Goal: Task Accomplishment & Management: Use online tool/utility

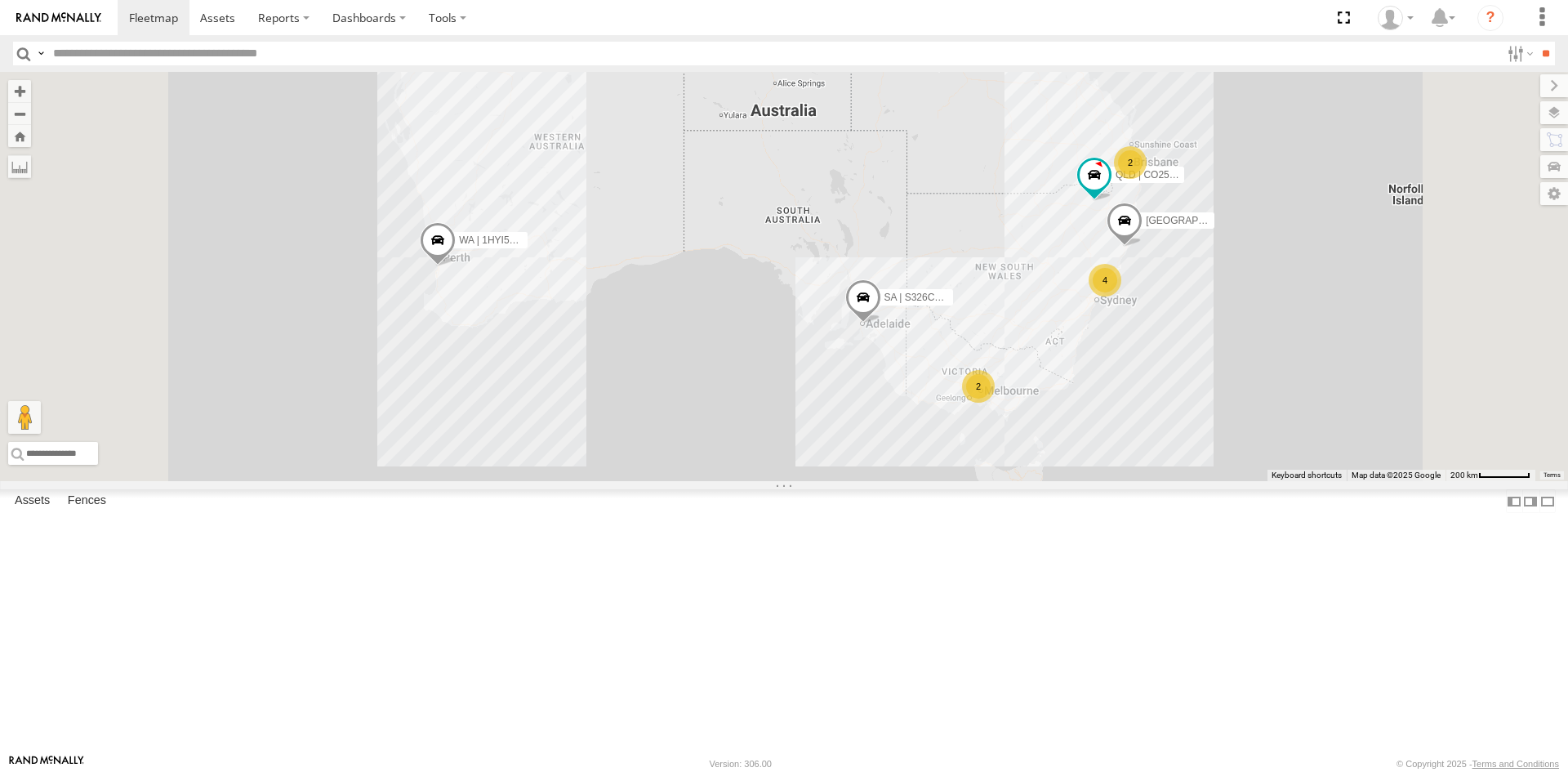
click at [0, 0] on div "SI Assets" at bounding box center [0, 0] width 0 height 0
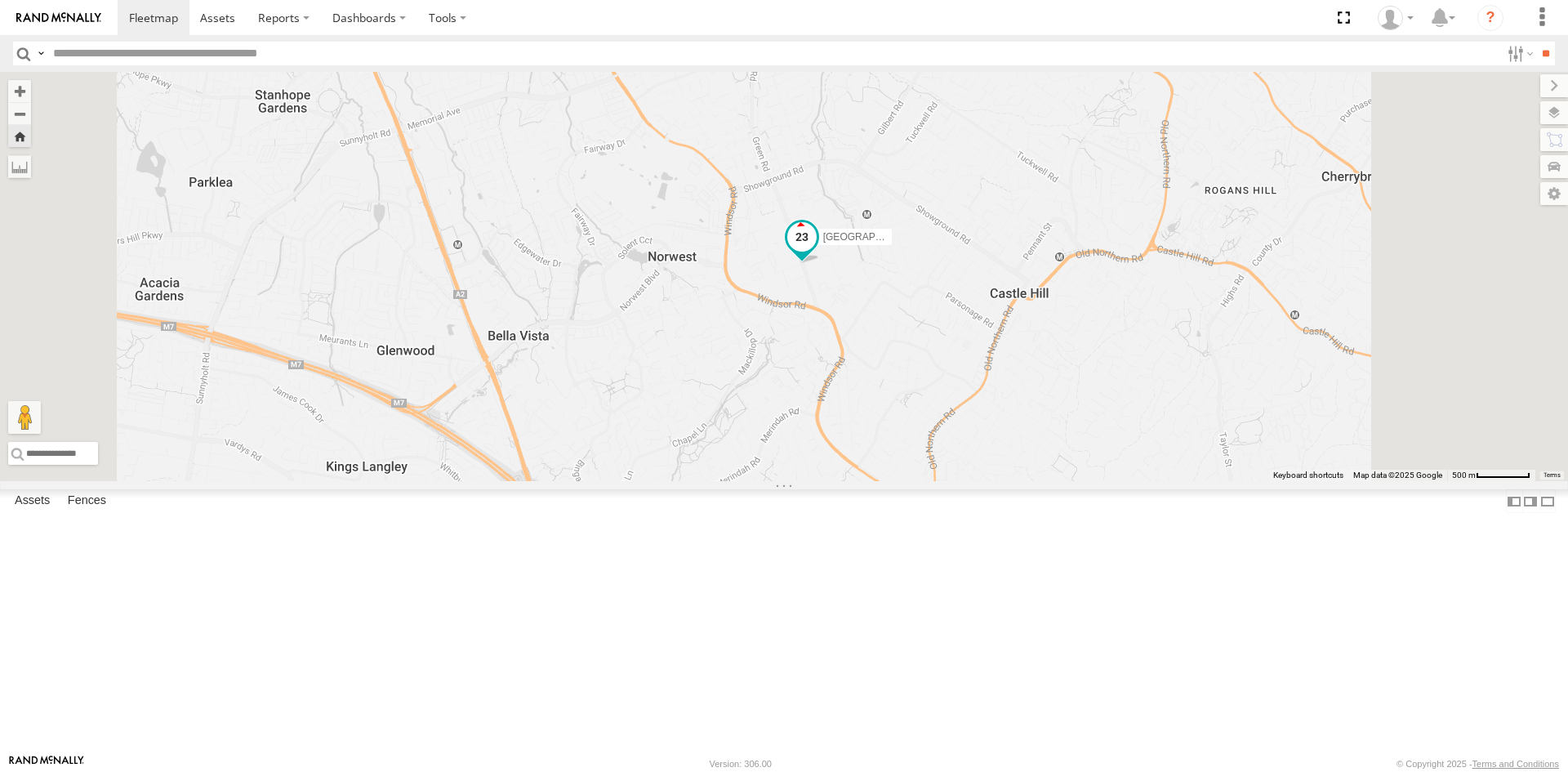
click at [816, 252] on span at bounding box center [802, 237] width 30 height 30
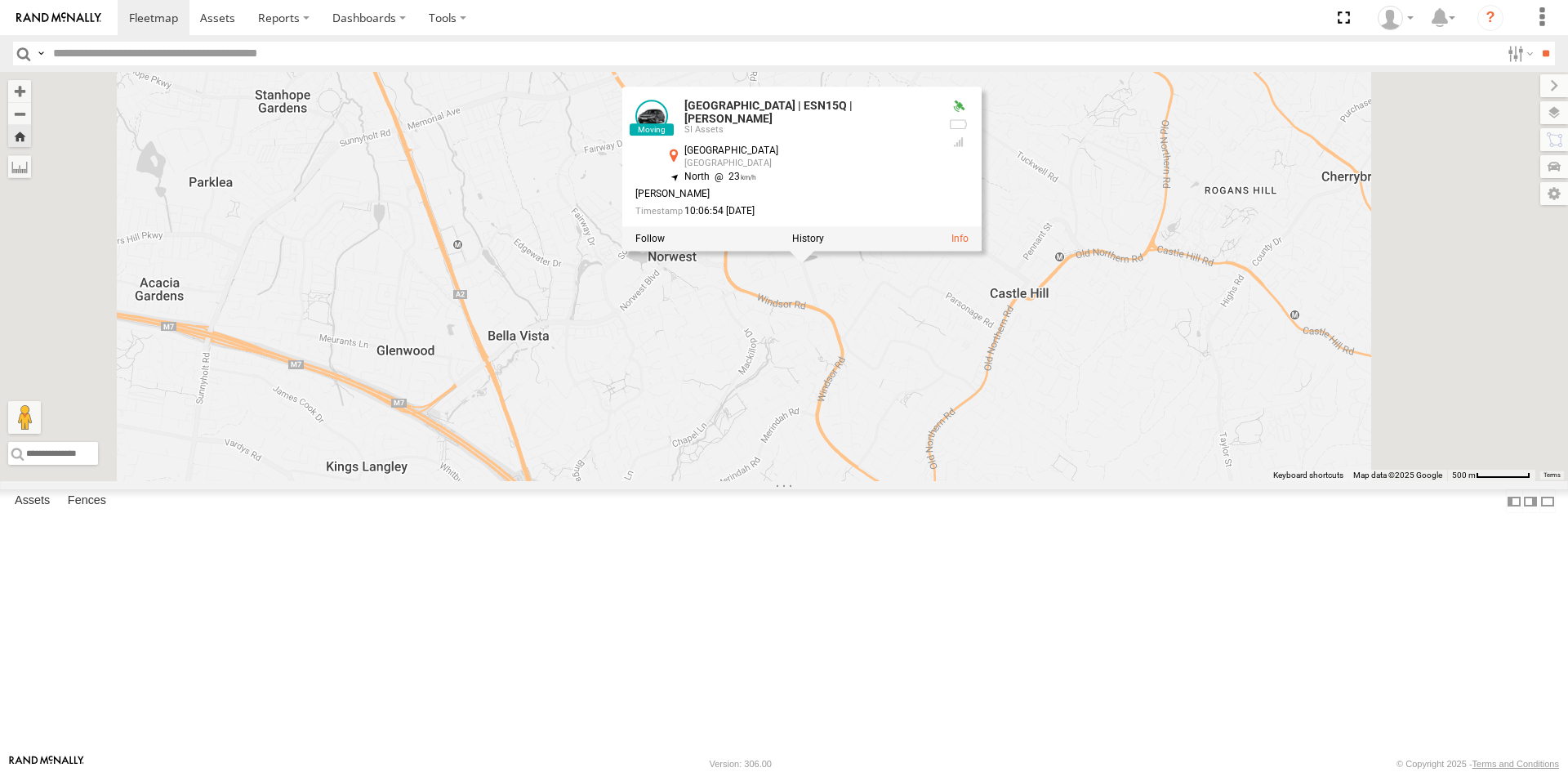
click at [1015, 424] on div "[GEOGRAPHIC_DATA] | ESN15Q | [PERSON_NAME] NSW | ESN15Q | [PERSON_NAME] SI Asse…" at bounding box center [784, 276] width 1568 height 410
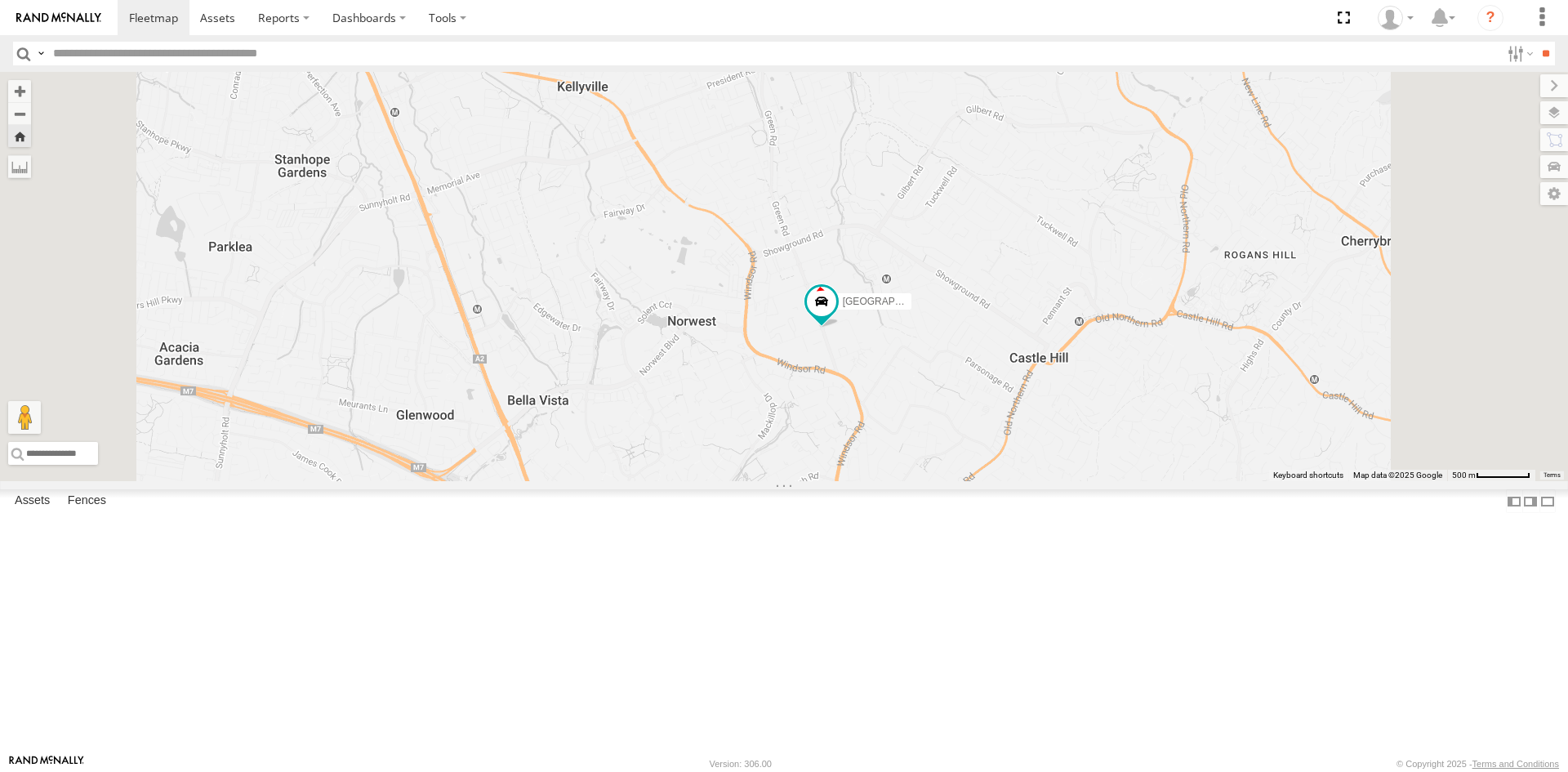
drag, startPoint x: 984, startPoint y: 395, endPoint x: 993, endPoint y: 450, distance: 55.7
click at [993, 450] on div "[GEOGRAPHIC_DATA] | ESN15Q | [PERSON_NAME]" at bounding box center [784, 276] width 1568 height 410
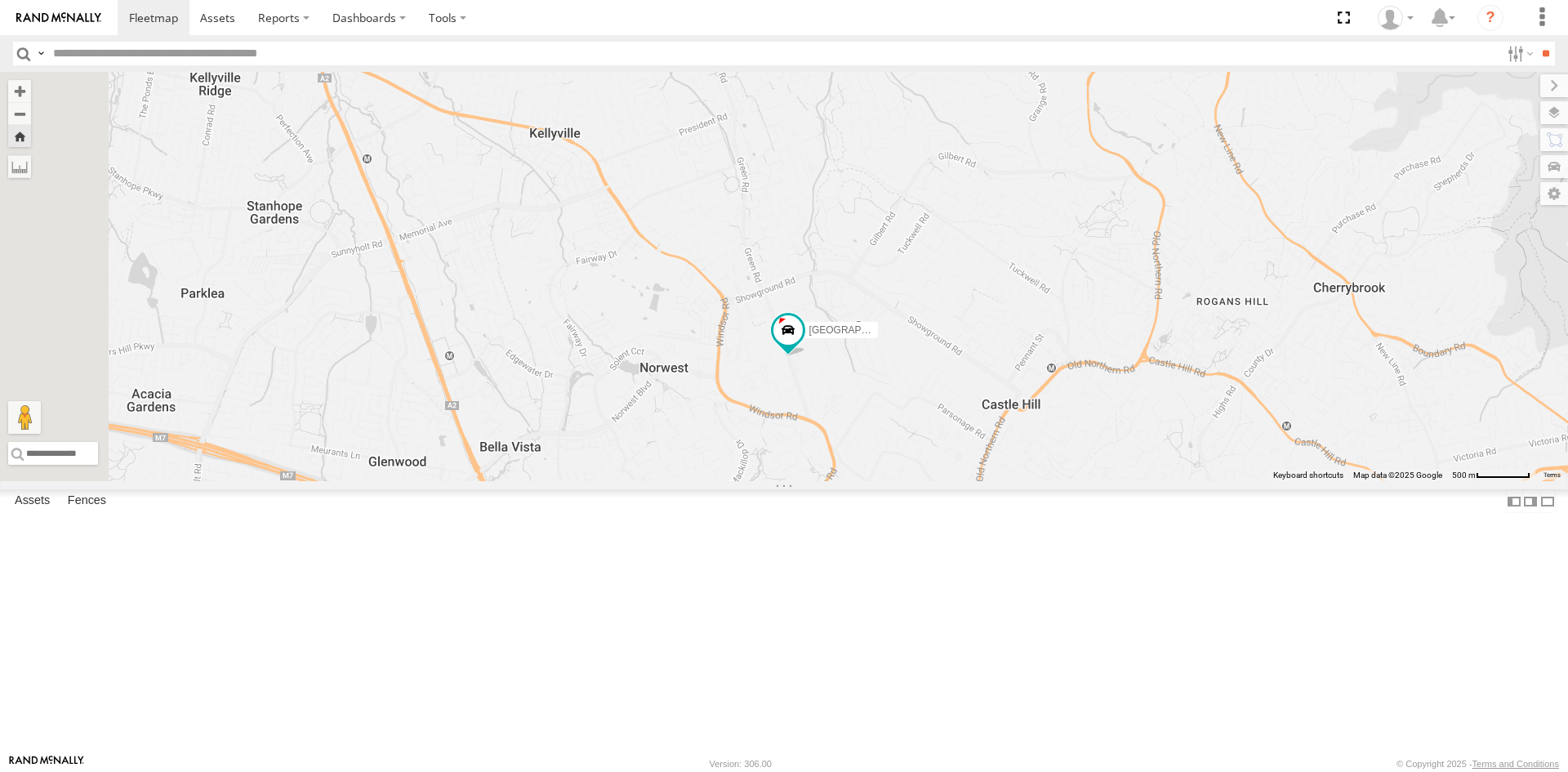
drag, startPoint x: 880, startPoint y: 207, endPoint x: 937, endPoint y: 437, distance: 237.0
click at [937, 437] on div "[GEOGRAPHIC_DATA] | ESN15Q | [PERSON_NAME]" at bounding box center [784, 276] width 1568 height 410
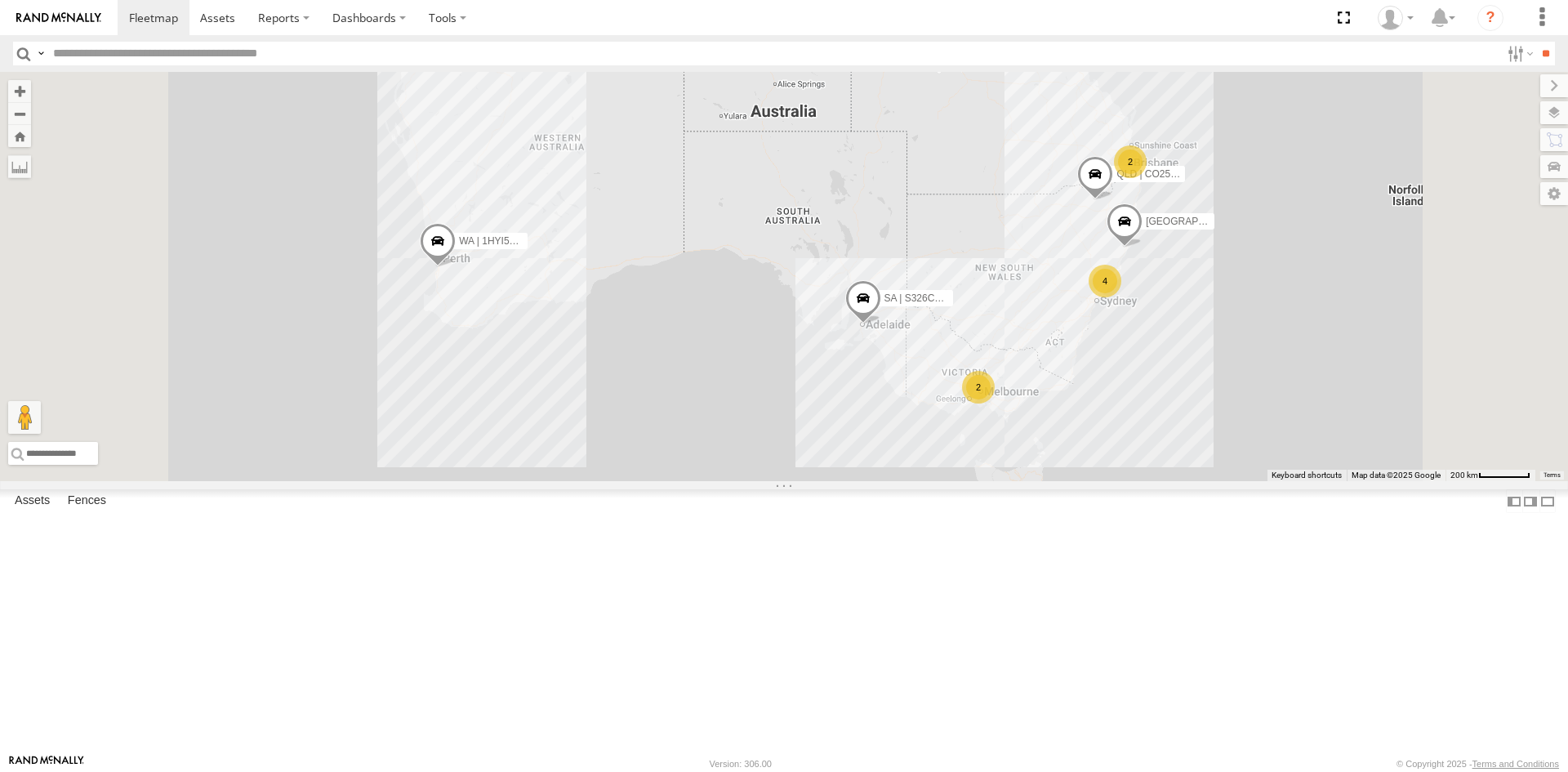
click at [0, 0] on div "[GEOGRAPHIC_DATA] | CV56YP | Office" at bounding box center [0, 0] width 0 height 0
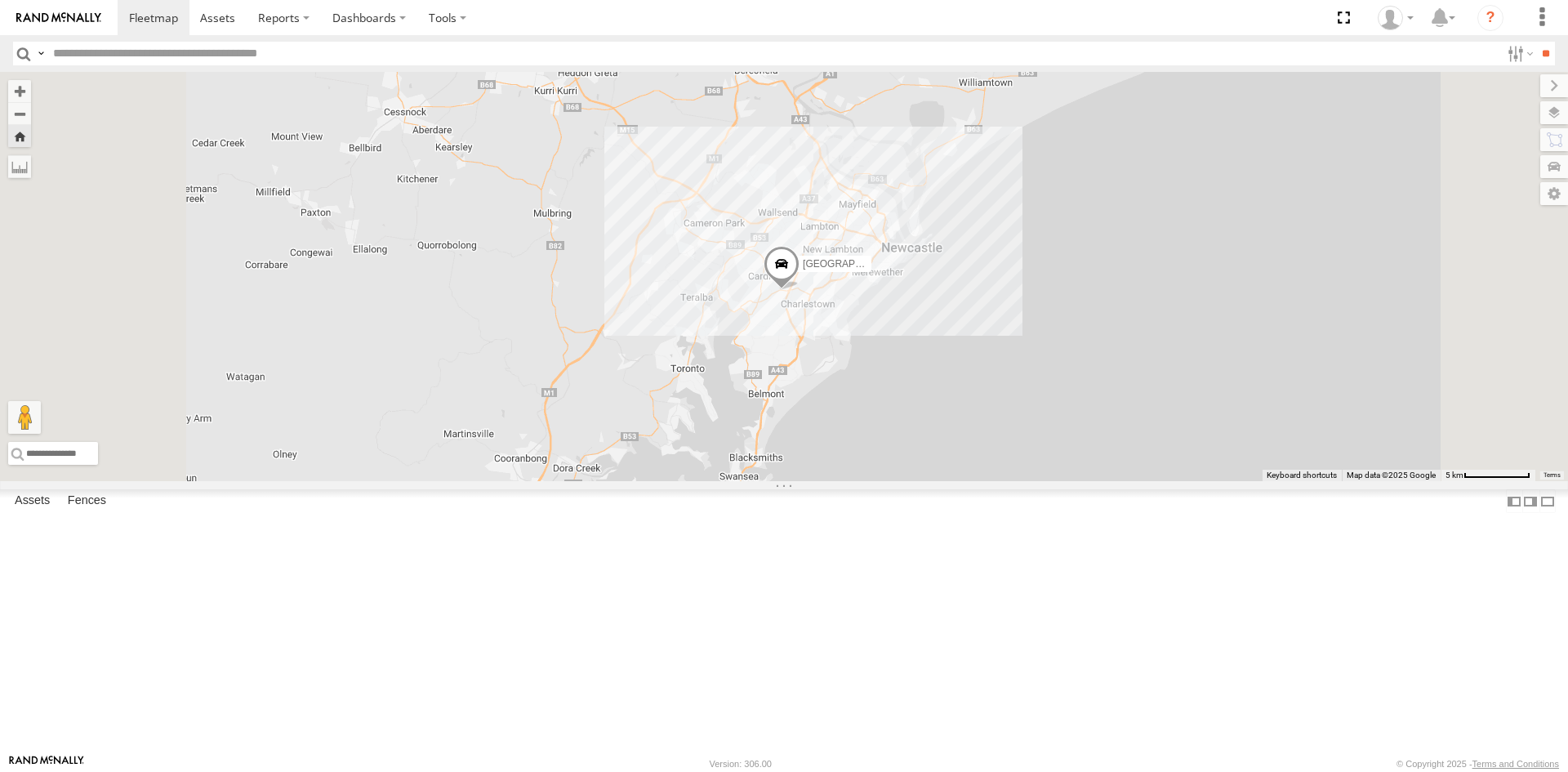
click at [1216, 469] on div "[GEOGRAPHIC_DATA] | CV56YP | Office" at bounding box center [784, 276] width 1568 height 410
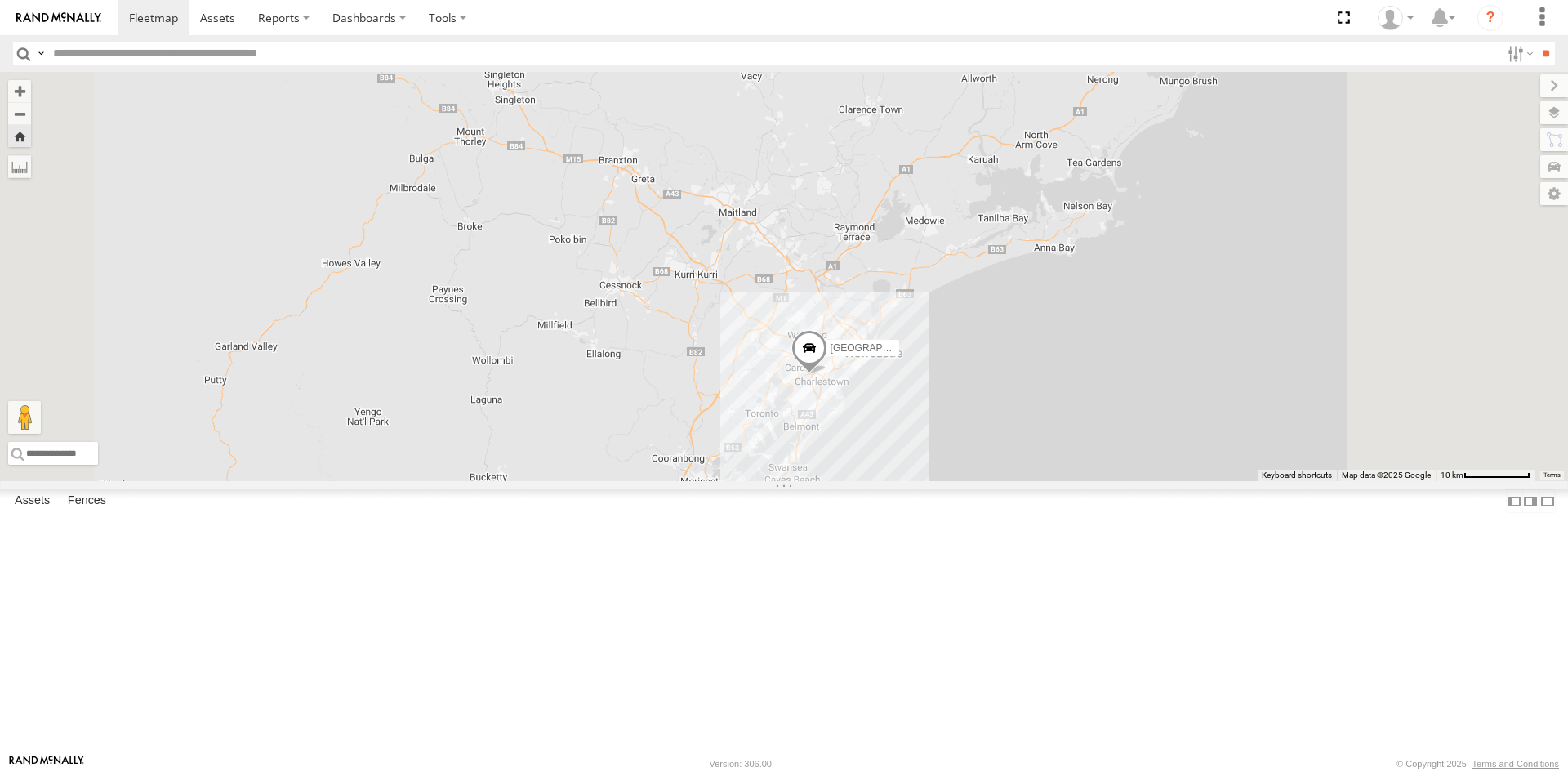
drag, startPoint x: 1323, startPoint y: 372, endPoint x: 1218, endPoint y: 461, distance: 137.6
click at [1218, 461] on div "[GEOGRAPHIC_DATA] | CV56YP | Office" at bounding box center [784, 276] width 1568 height 410
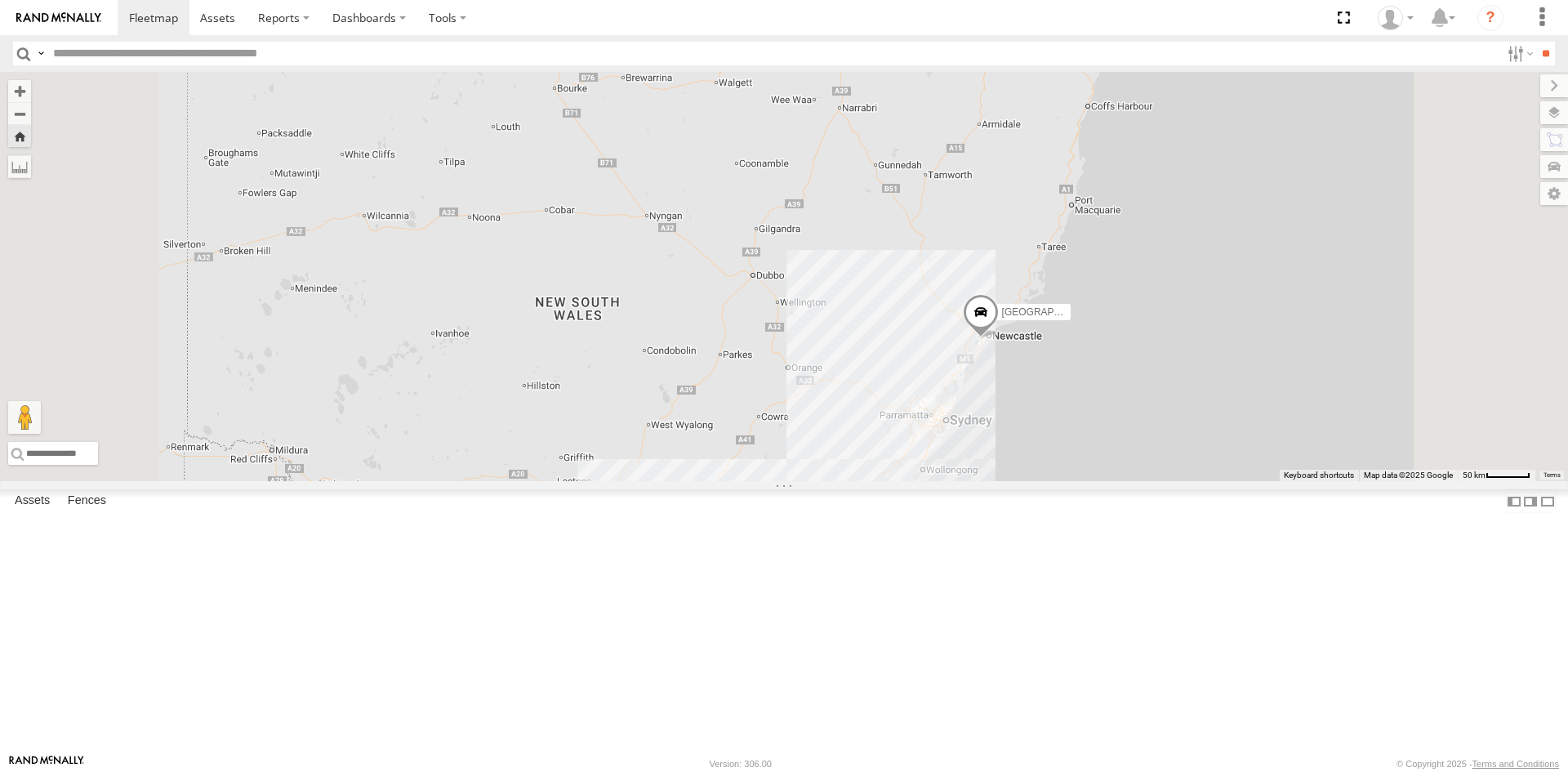
drag, startPoint x: 1234, startPoint y: 528, endPoint x: 1256, endPoint y: 467, distance: 64.8
click at [1256, 467] on div "[GEOGRAPHIC_DATA] | CV56YP | Office" at bounding box center [784, 276] width 1568 height 410
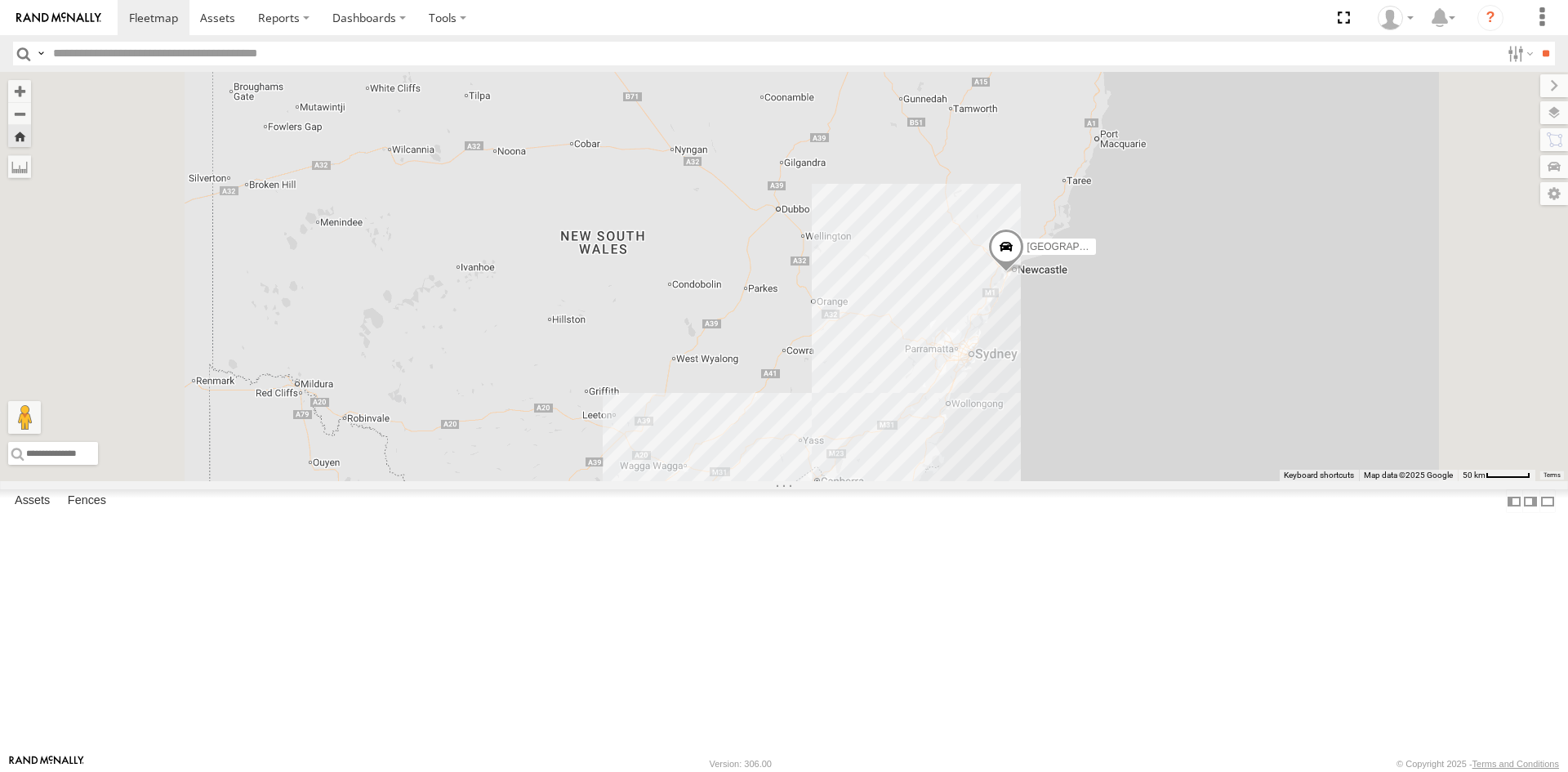
click at [0, 0] on div at bounding box center [0, 0] width 0 height 0
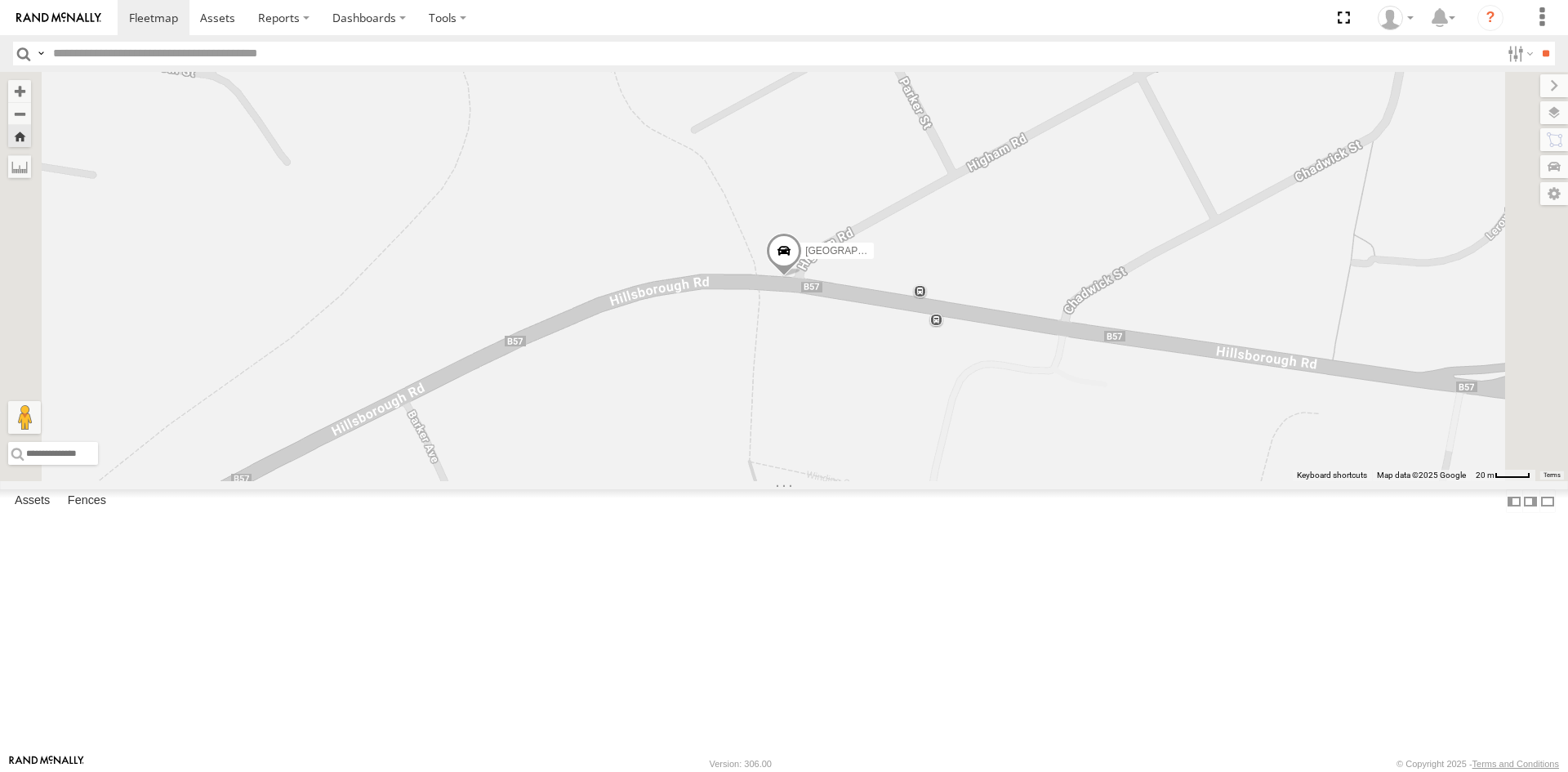
click at [1051, 481] on div "[GEOGRAPHIC_DATA] | CV56YP | Office" at bounding box center [784, 276] width 1568 height 410
click at [874, 258] on label "[GEOGRAPHIC_DATA] | CV56YP | Office" at bounding box center [833, 249] width 82 height 17
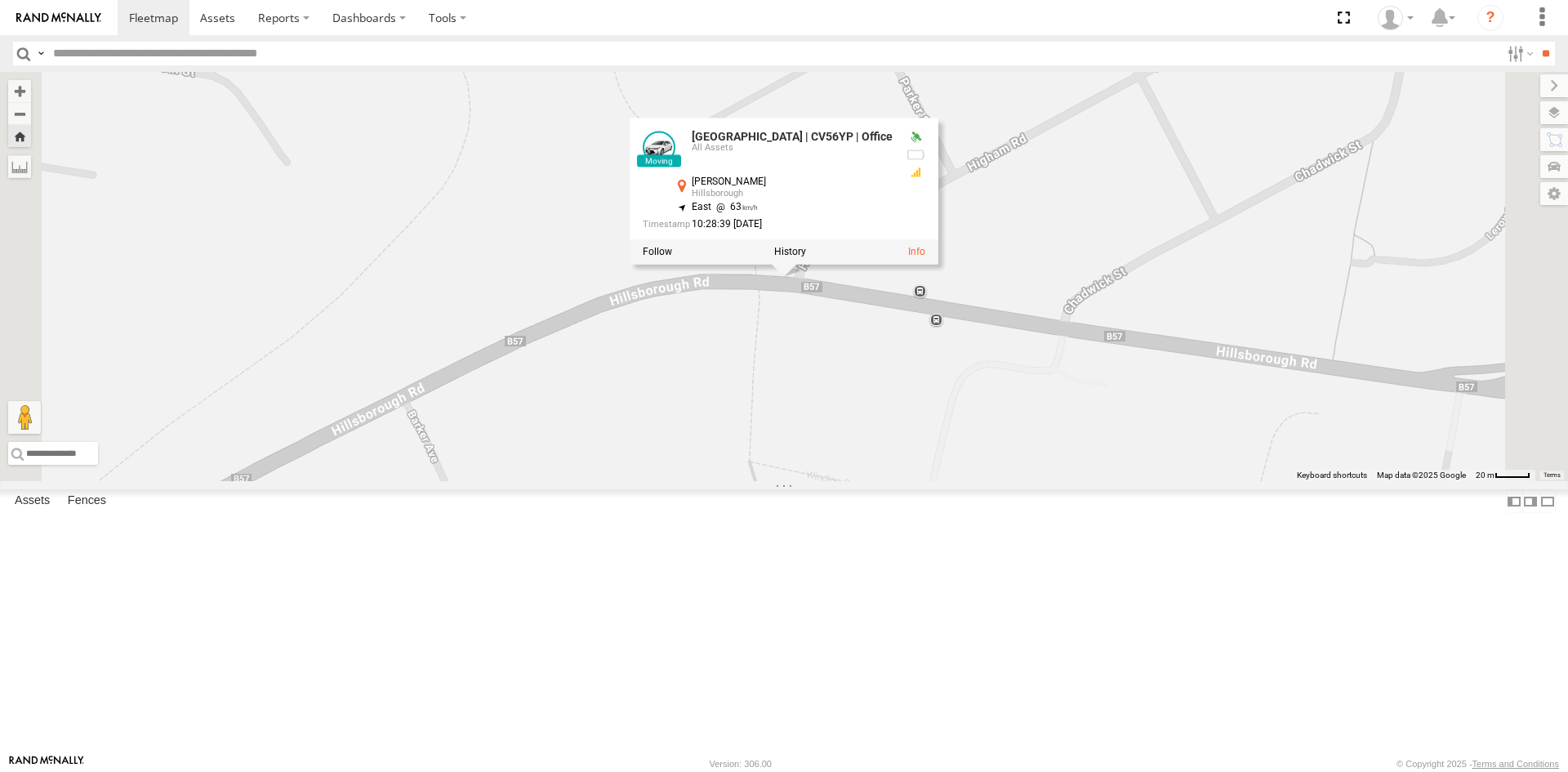
click at [714, 402] on div "[GEOGRAPHIC_DATA] | CV56YP | Office [GEOGRAPHIC_DATA] | CV56YP | Office All Ass…" at bounding box center [784, 276] width 1568 height 410
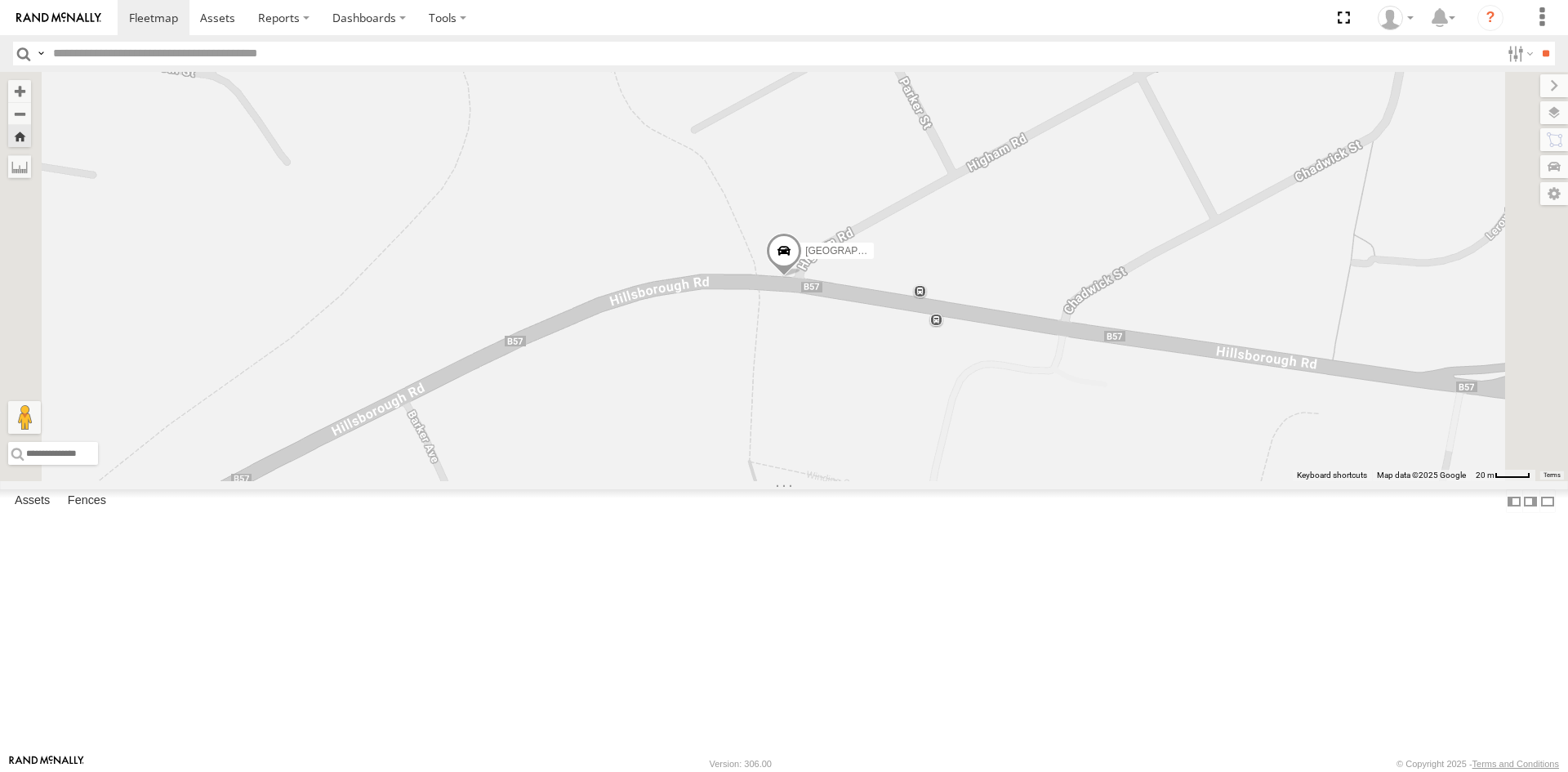
click at [31, 133] on button "Zoom Home" at bounding box center [19, 135] width 23 height 22
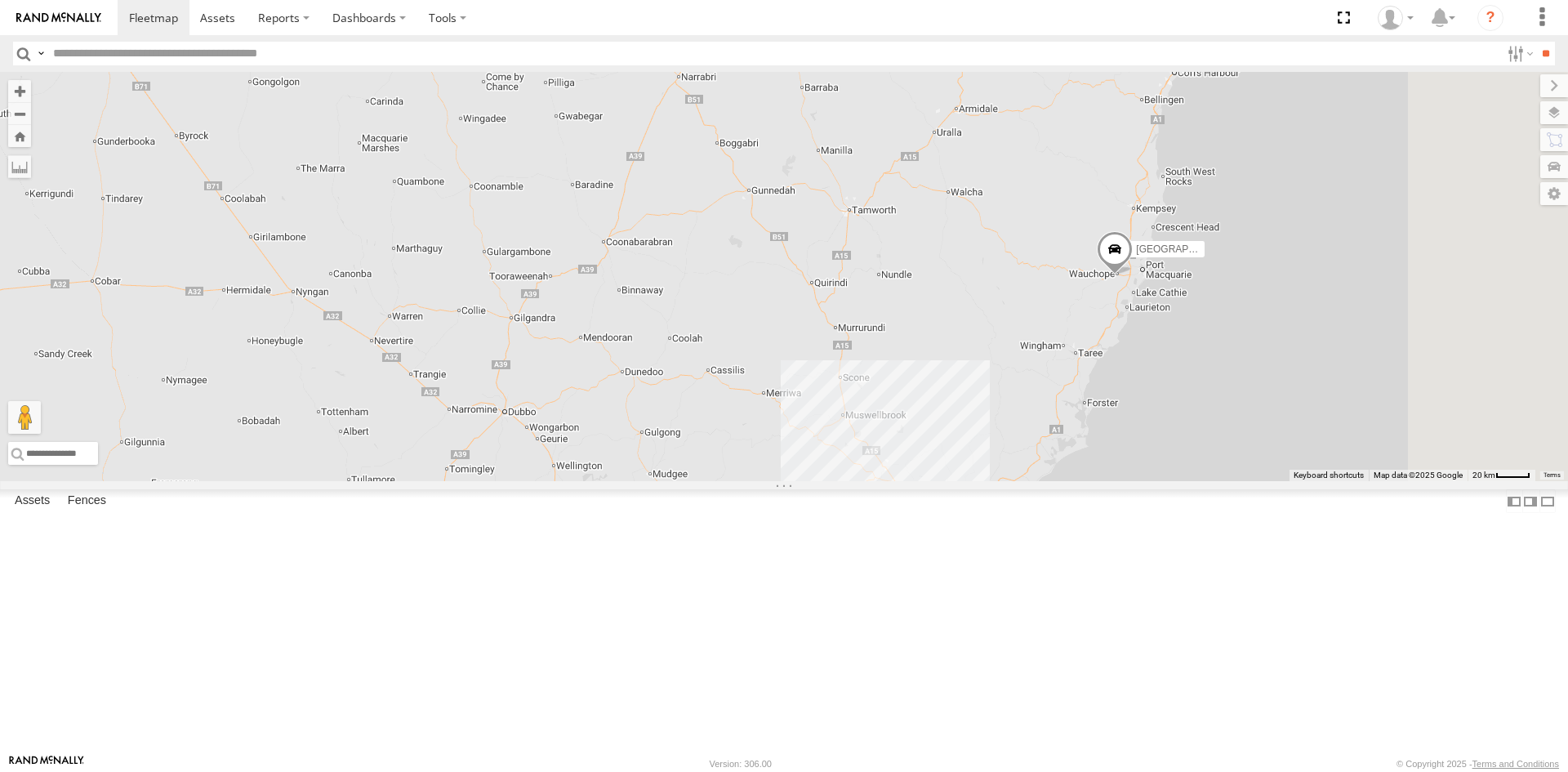
drag, startPoint x: 1358, startPoint y: 458, endPoint x: 1297, endPoint y: 544, distance: 105.4
click at [1297, 481] on div "3 NSW | ESN15Q | [PERSON_NAME] NSW | DL37VN | [GEOGRAPHIC_DATA]" at bounding box center [784, 276] width 1568 height 410
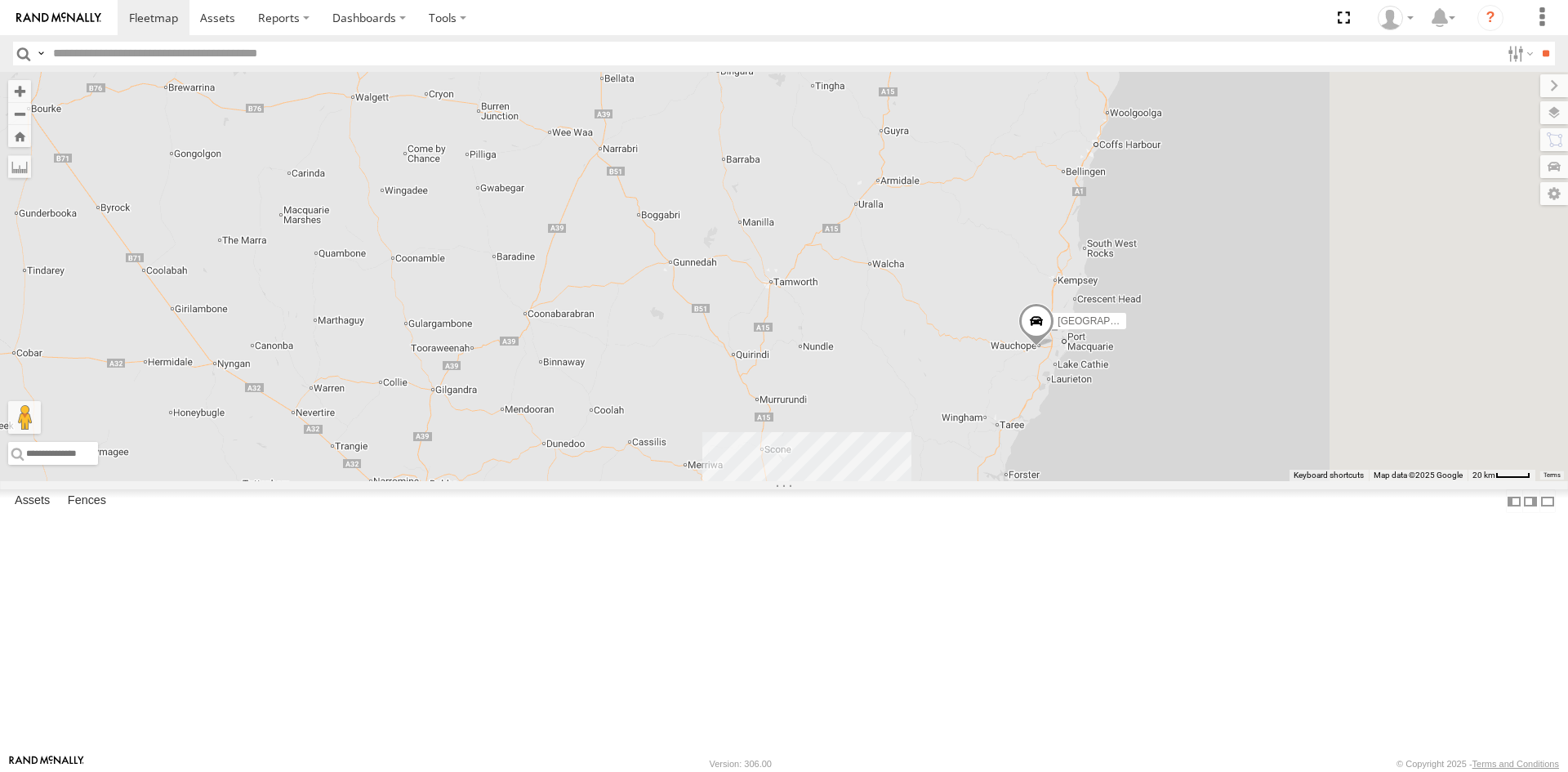
drag, startPoint x: 1294, startPoint y: 609, endPoint x: 1219, endPoint y: 672, distance: 97.9
click at [1219, 481] on div "3 NSW | ESN15Q | [PERSON_NAME] NSW | DL37VN | [GEOGRAPHIC_DATA]" at bounding box center [784, 276] width 1568 height 410
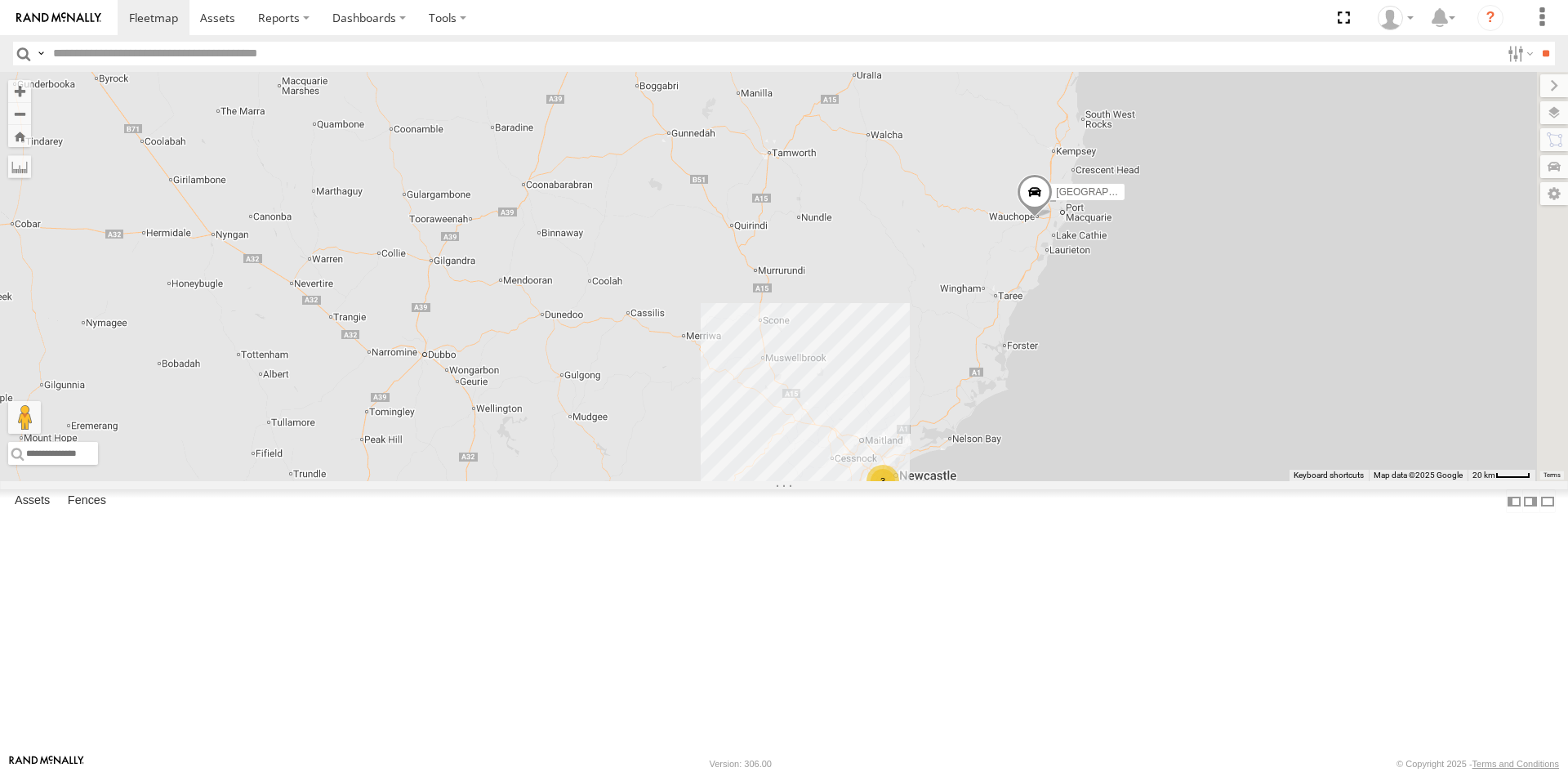
drag, startPoint x: 831, startPoint y: 589, endPoint x: 829, endPoint y: 456, distance: 133.0
click at [829, 456] on div "3 [GEOGRAPHIC_DATA] | ESN15Q | [PERSON_NAME] NSW | DL37VN | Taylah QLD | CO25TI…" at bounding box center [784, 276] width 1568 height 410
click at [870, 481] on div "3 [GEOGRAPHIC_DATA] | ESN15Q | [PERSON_NAME] NSW | DL37VN | Taylah QLD | CO25TI…" at bounding box center [784, 276] width 1568 height 410
click at [1287, 481] on div "3 [GEOGRAPHIC_DATA] | ESN15Q | [PERSON_NAME] NSW | DL37VN | Taylah QLD | CO25TI…" at bounding box center [784, 276] width 1568 height 410
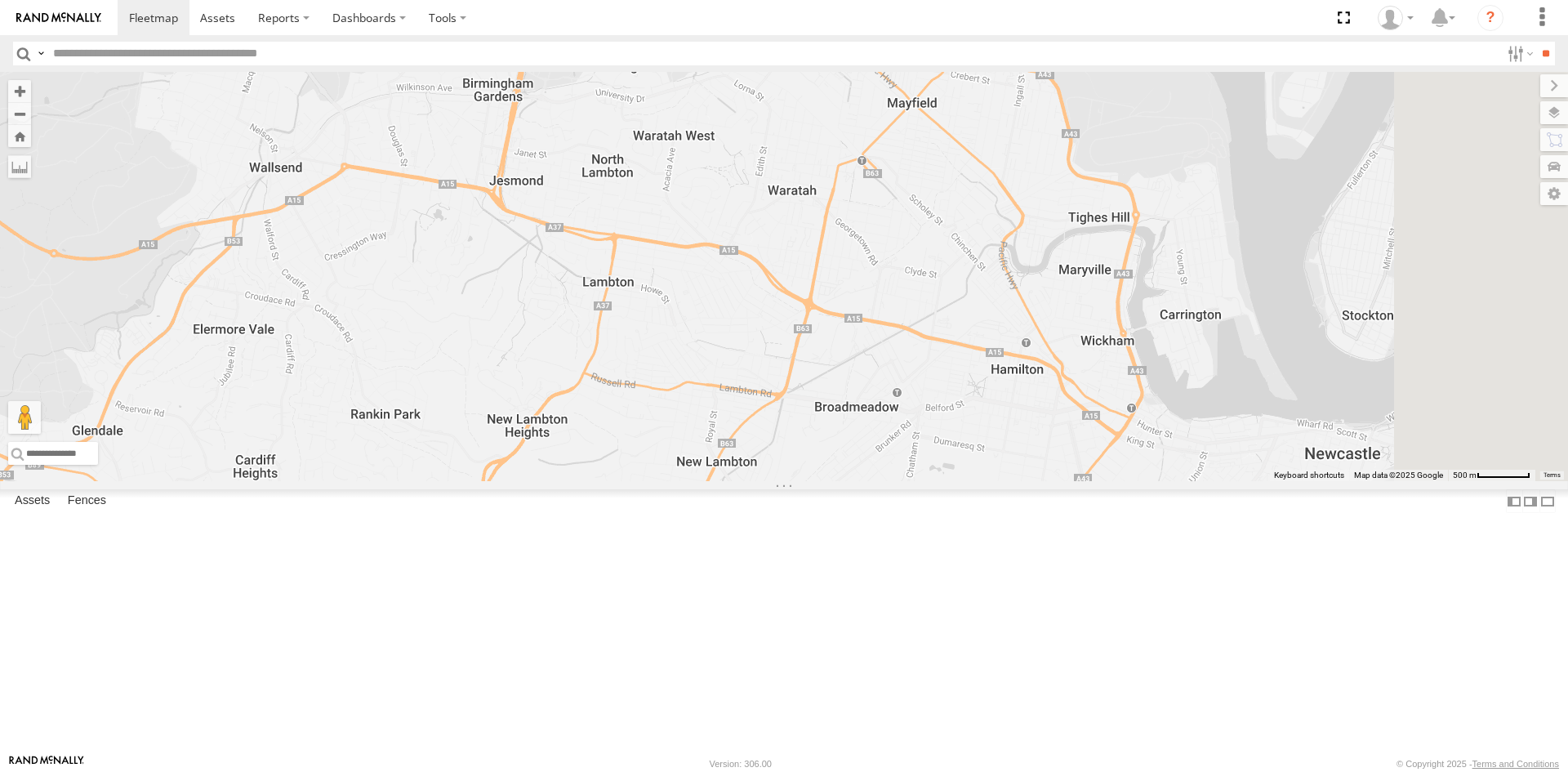
drag, startPoint x: 965, startPoint y: 342, endPoint x: 796, endPoint y: 615, distance: 321.1
click at [796, 481] on div "[GEOGRAPHIC_DATA] | ESN15Q | [PERSON_NAME] NSW | DL37VN | Taylah QLD | CO25TI |…" at bounding box center [784, 276] width 1568 height 410
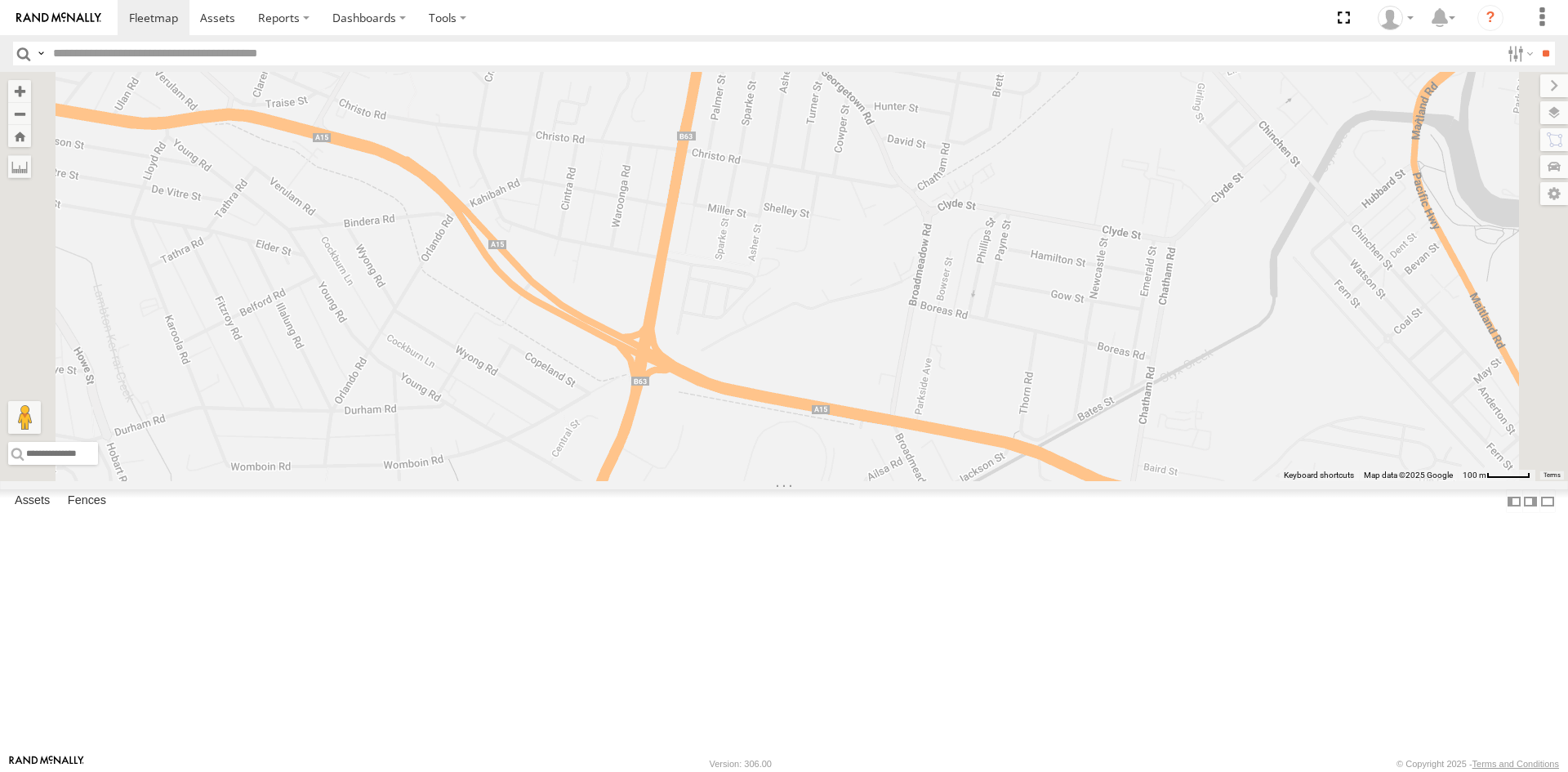
drag, startPoint x: 1063, startPoint y: 438, endPoint x: 909, endPoint y: 693, distance: 297.9
click at [910, 481] on div "[GEOGRAPHIC_DATA] | ESN15Q | [PERSON_NAME] NSW | DL37VN | Taylah QLD | CO25TI |…" at bounding box center [784, 276] width 1568 height 410
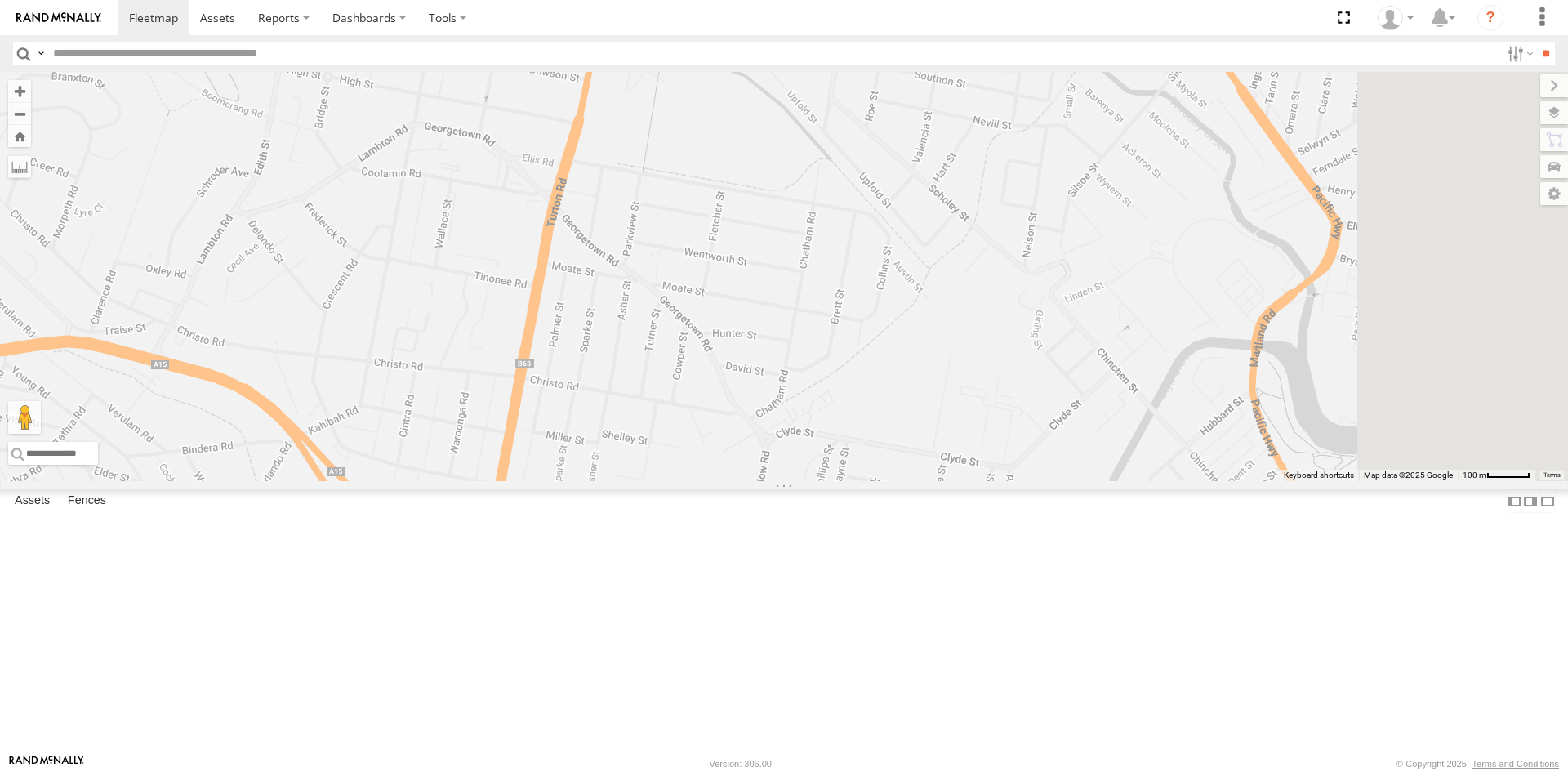
drag, startPoint x: 1115, startPoint y: 469, endPoint x: 999, endPoint y: 620, distance: 190.4
click at [999, 481] on div "[GEOGRAPHIC_DATA] | ESN15Q | [PERSON_NAME] NSW | DL37VN | Taylah QLD | CO25TI |…" at bounding box center [784, 276] width 1568 height 410
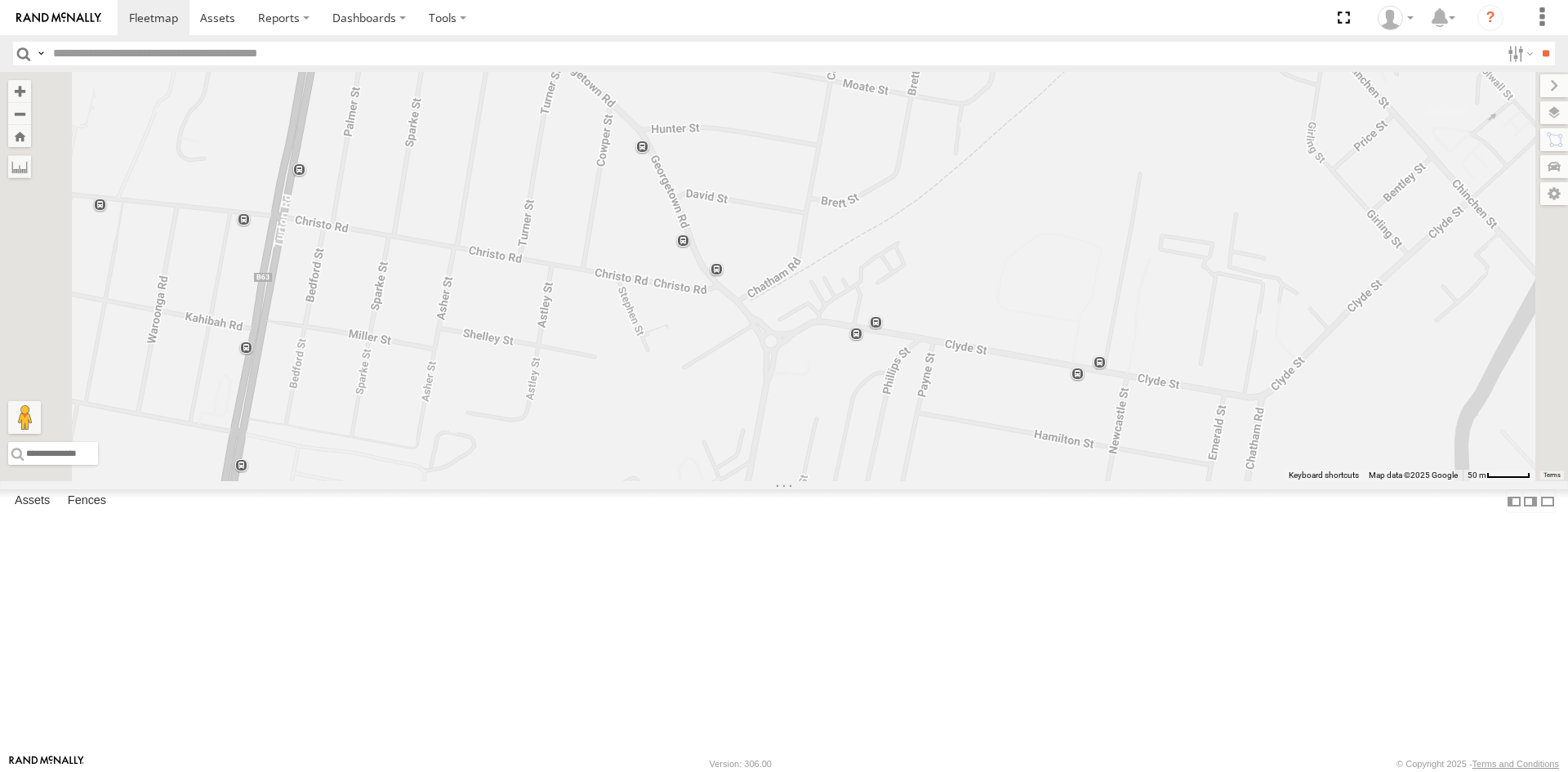
drag, startPoint x: 934, startPoint y: 612, endPoint x: 1071, endPoint y: 414, distance: 240.8
click at [1071, 414] on div "[GEOGRAPHIC_DATA] | ESN15Q | [PERSON_NAME] NSW | DL37VN | Taylah QLD | CO25TI |…" at bounding box center [784, 276] width 1568 height 410
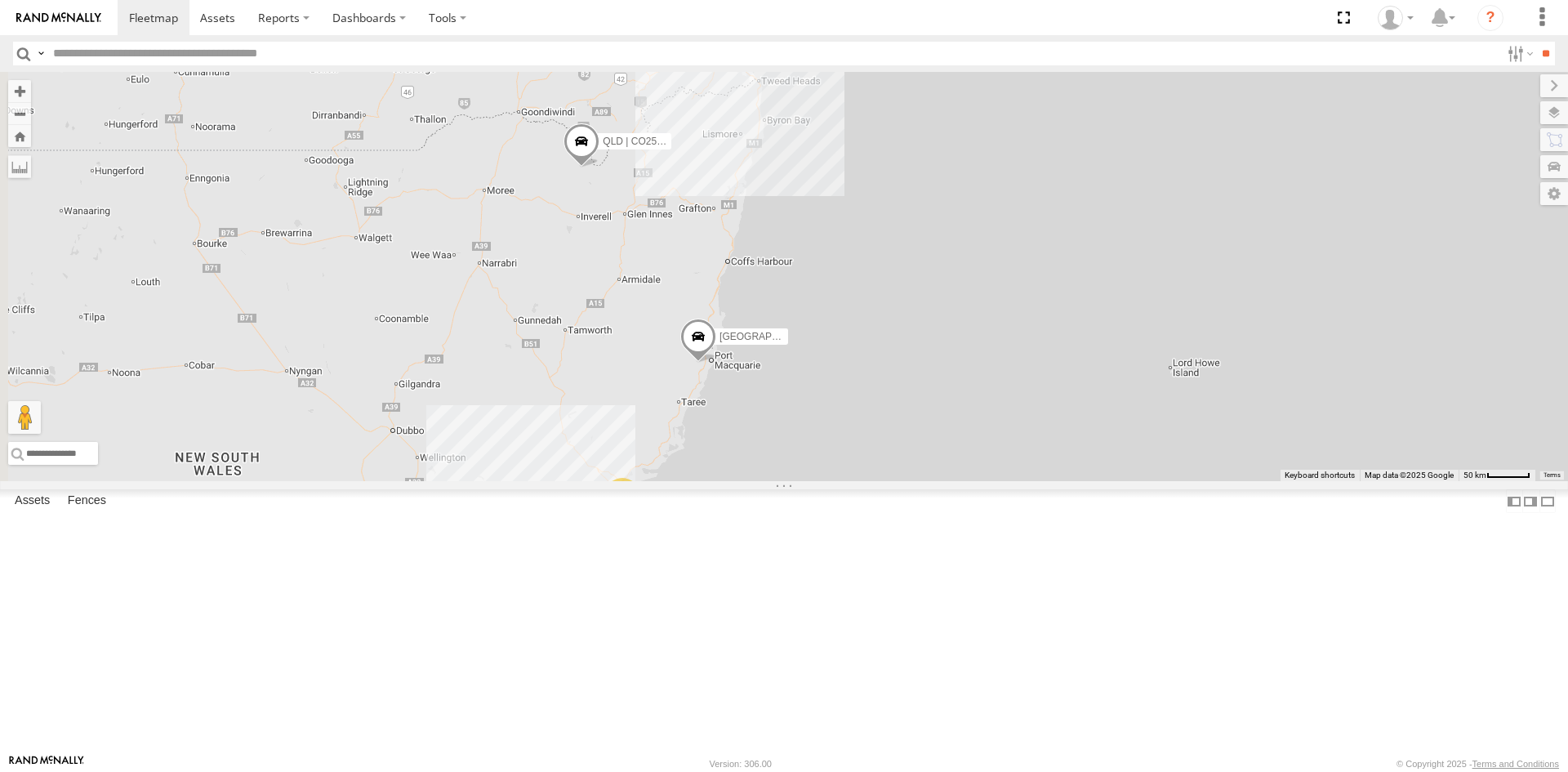
drag, startPoint x: 893, startPoint y: 517, endPoint x: 961, endPoint y: 613, distance: 117.6
click at [961, 481] on div "[GEOGRAPHIC_DATA] | ESN15Q | [PERSON_NAME] NSW | DL37VN | Taylah QLD | CO25TI |…" at bounding box center [784, 276] width 1568 height 410
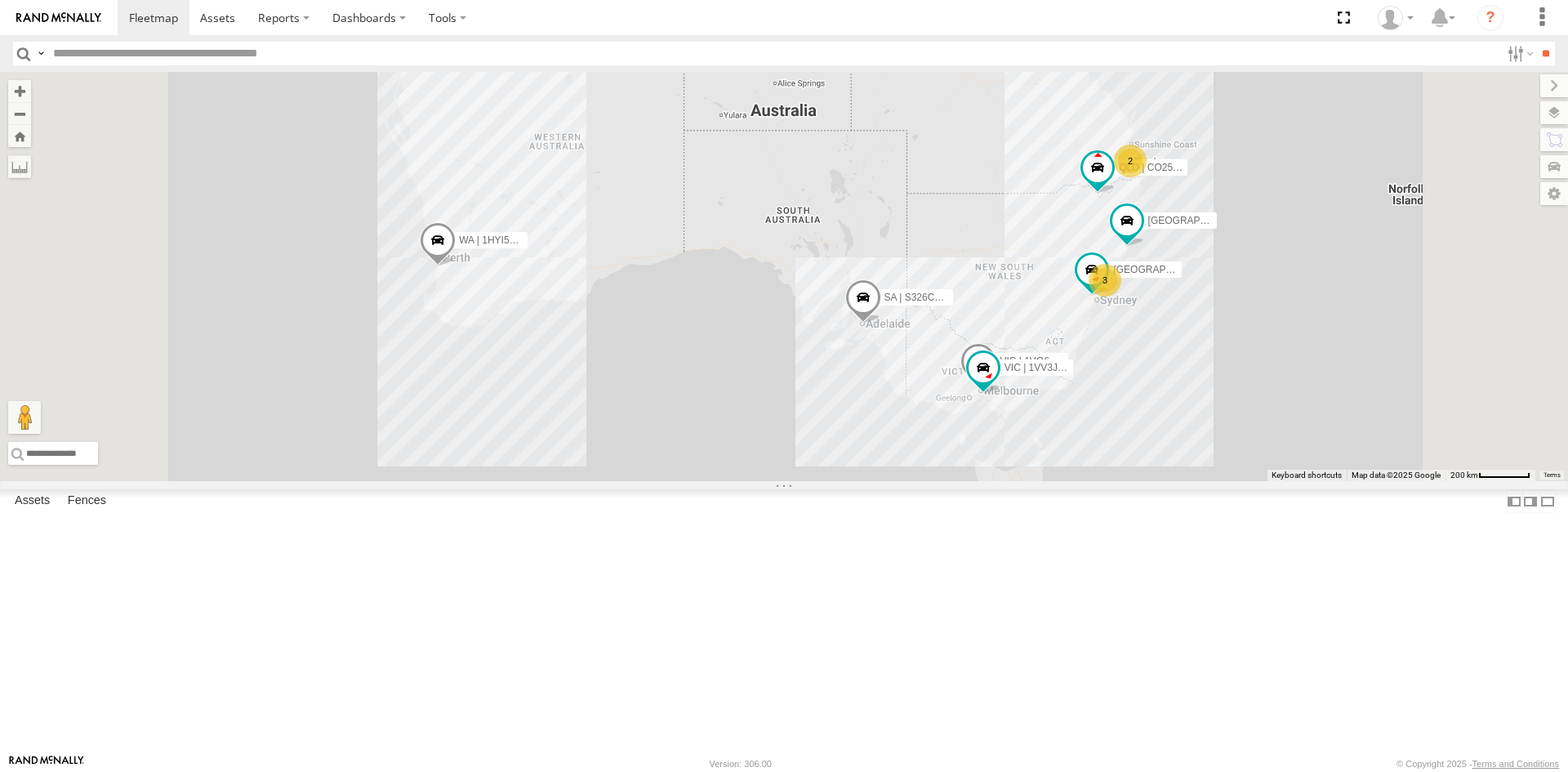
click at [0, 0] on div "[GEOGRAPHIC_DATA] | CV56YP | Office" at bounding box center [0, 0] width 0 height 0
